Goal: Information Seeking & Learning: Find specific page/section

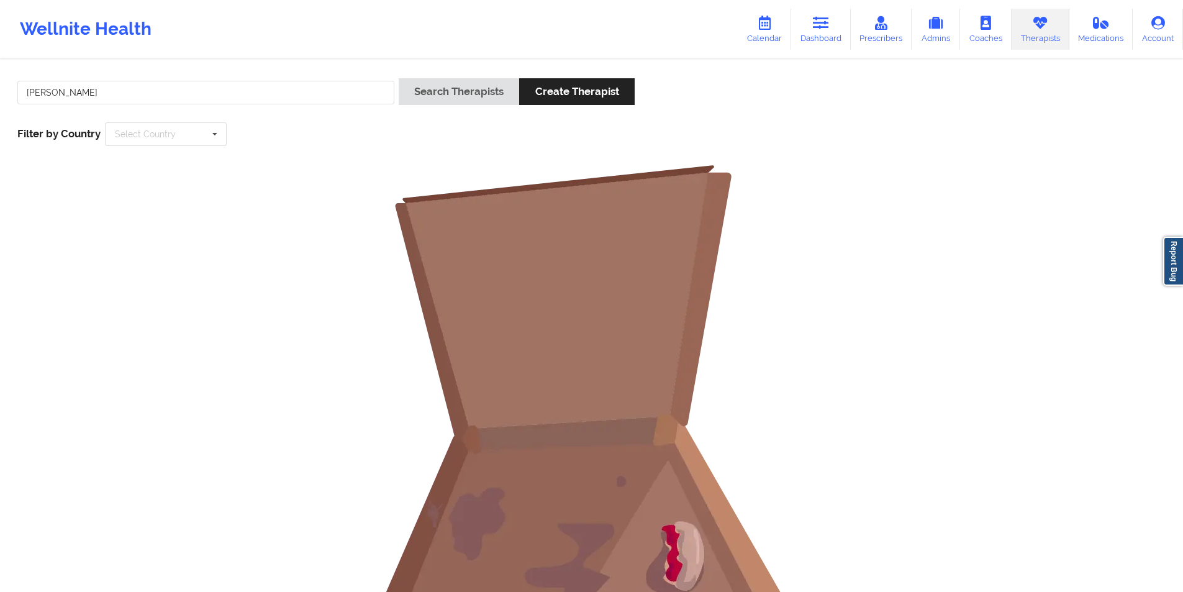
click at [255, 89] on input "[PERSON_NAME]" at bounding box center [205, 93] width 377 height 24
click at [465, 89] on button "Search Therapists" at bounding box center [459, 91] width 121 height 27
click at [57, 93] on input "[PERSON_NAME]" at bounding box center [205, 93] width 377 height 24
type input "[PERSON_NAME]"
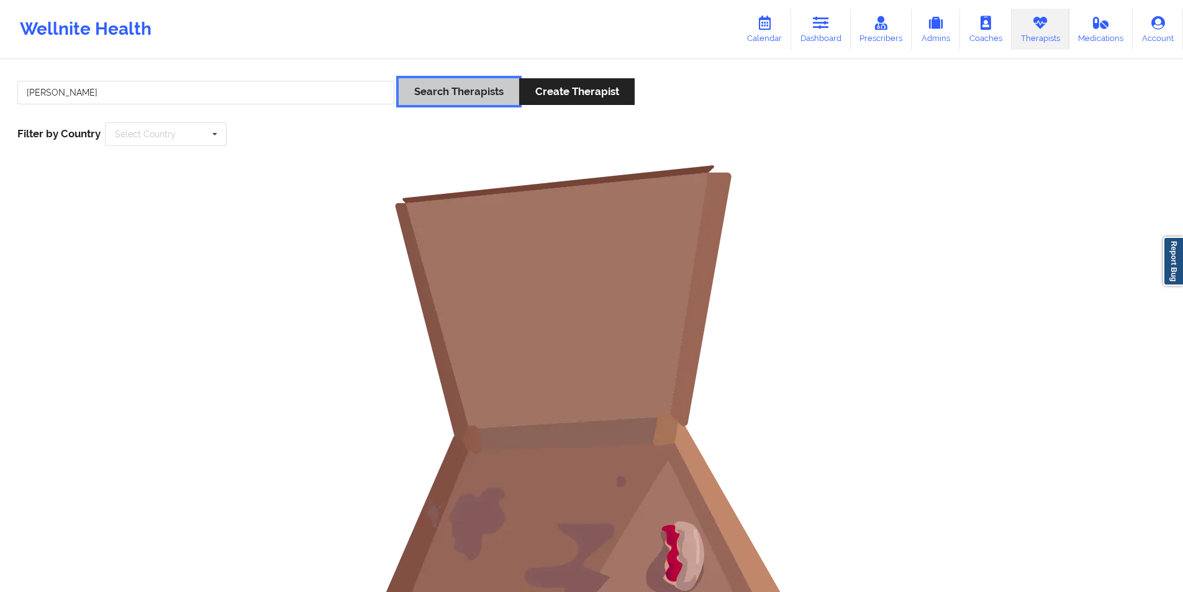
click at [452, 89] on button "Search Therapists" at bounding box center [459, 91] width 121 height 27
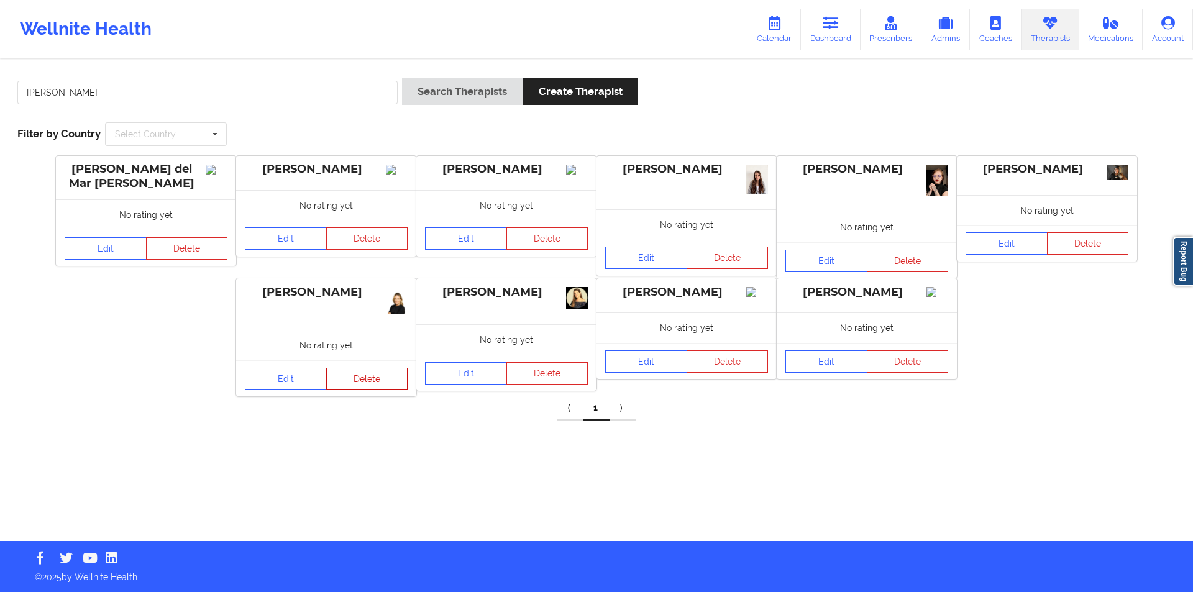
click at [371, 381] on button "Delete" at bounding box center [367, 379] width 82 height 22
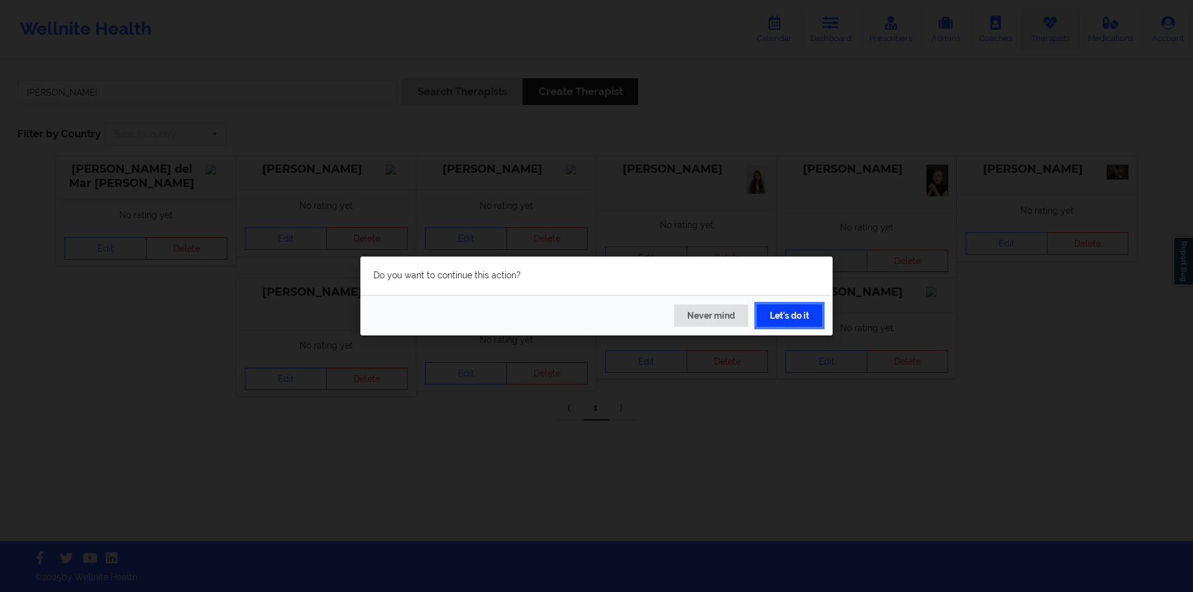
click at [795, 314] on button "Let's do it" at bounding box center [789, 315] width 65 height 22
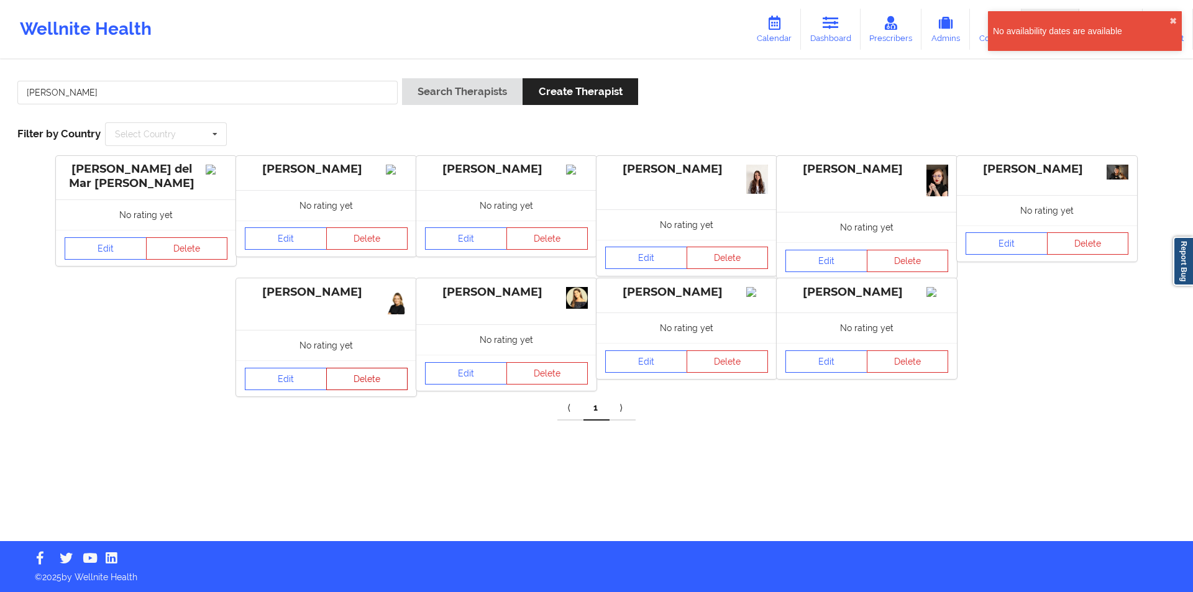
click at [368, 378] on button "Delete" at bounding box center [367, 379] width 82 height 22
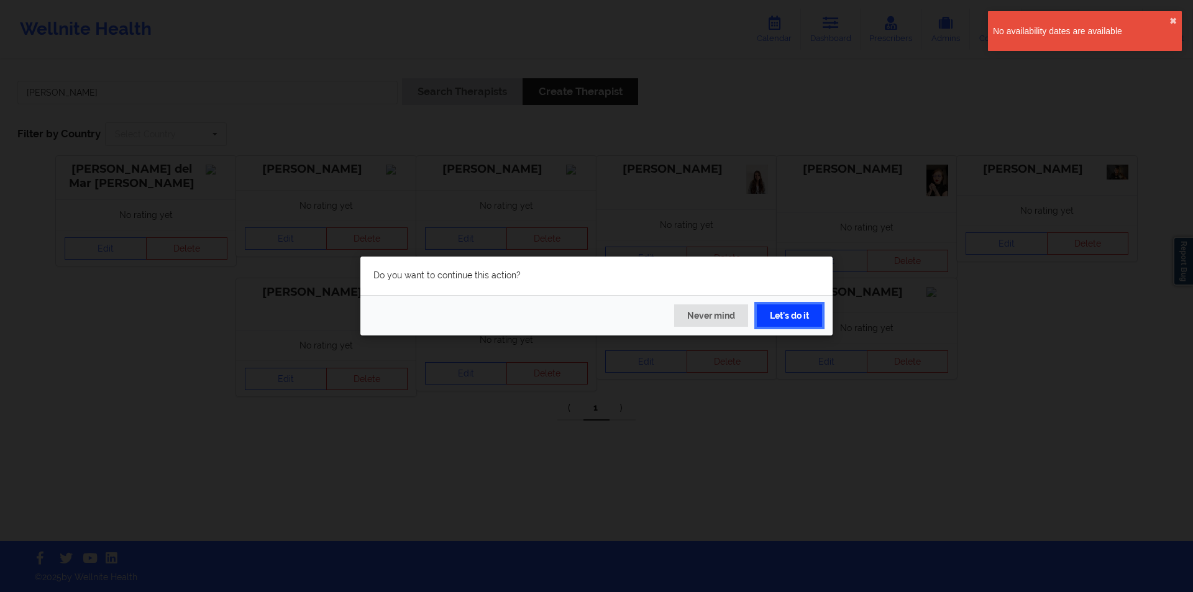
click at [798, 312] on button "Let's do it" at bounding box center [789, 315] width 65 height 22
